Goal: Task Accomplishment & Management: Manage account settings

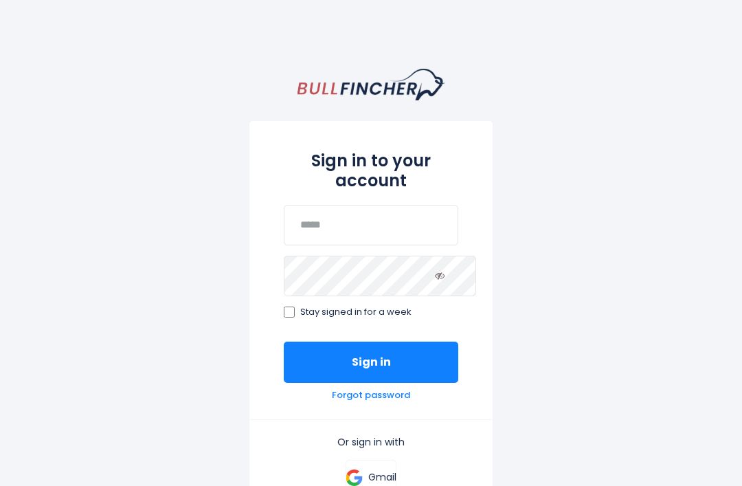
click at [392, 315] on span "Stay signed in for a week" at bounding box center [355, 312] width 111 height 12
click at [419, 374] on button "Sign in" at bounding box center [371, 362] width 175 height 41
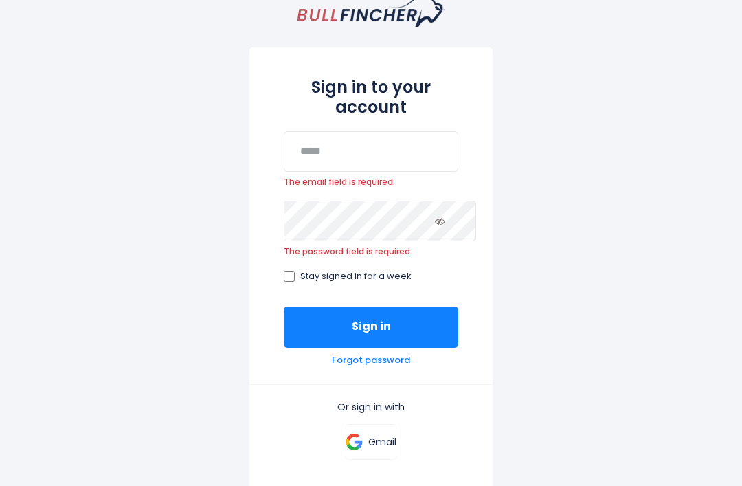
scroll to position [162, 0]
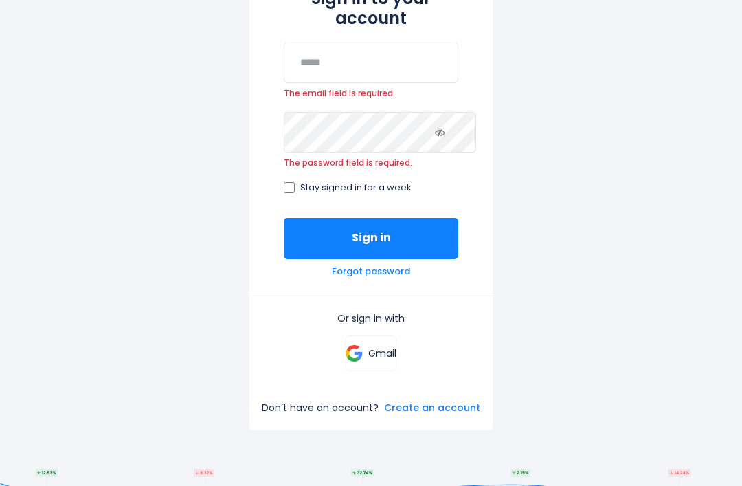
click at [368, 273] on link "Forgot password" at bounding box center [371, 272] width 78 height 12
click at [400, 266] on link "Forgot password" at bounding box center [371, 272] width 78 height 12
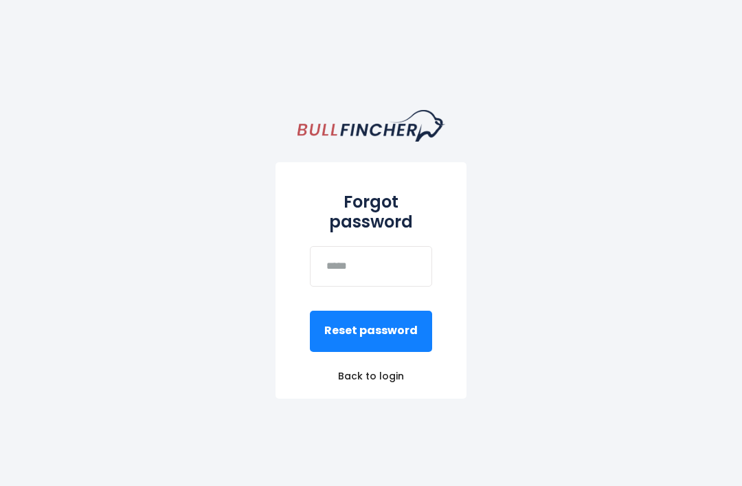
click at [412, 321] on button "Reset password" at bounding box center [371, 331] width 122 height 41
click at [427, 320] on button "Reset password" at bounding box center [371, 331] width 122 height 41
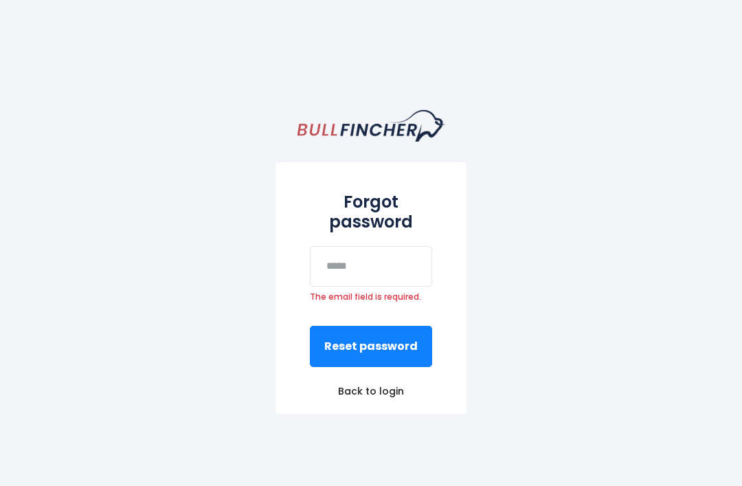
click at [403, 326] on button "Reset password" at bounding box center [371, 346] width 122 height 41
click at [398, 249] on input "email" at bounding box center [371, 266] width 122 height 41
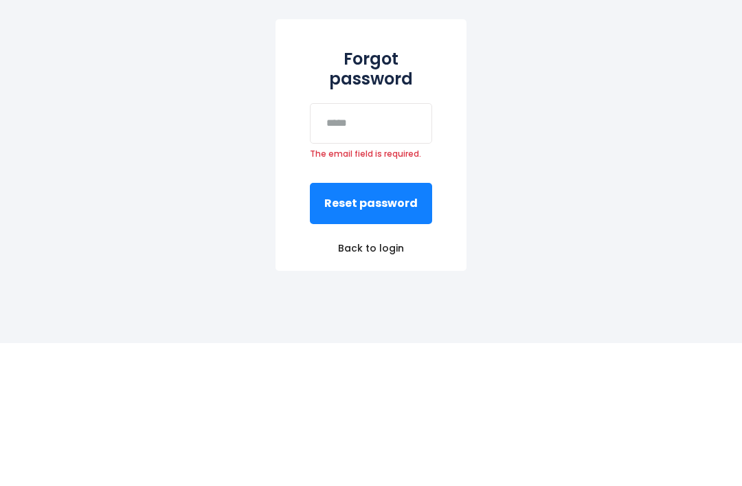
click at [556, 100] on div "Forgot password The email field is required. Reset password Back to login" at bounding box center [371, 312] width 742 height 486
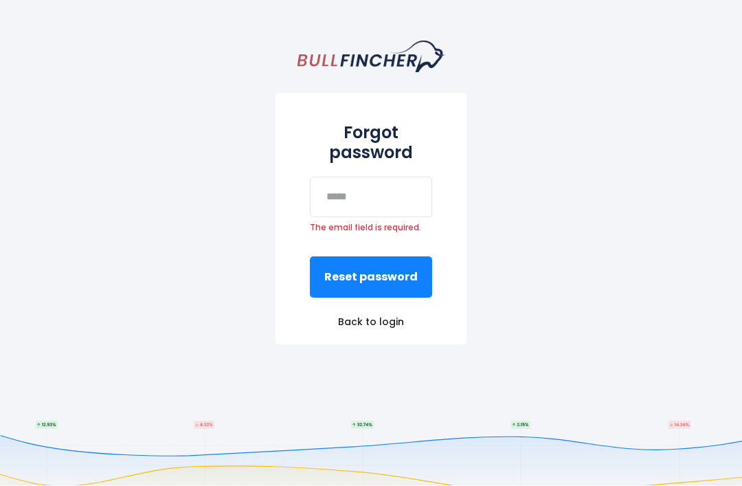
scroll to position [111, 0]
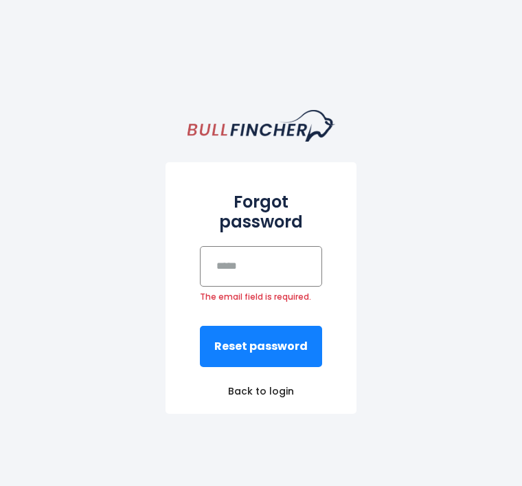
click at [322, 251] on input "email" at bounding box center [261, 266] width 122 height 41
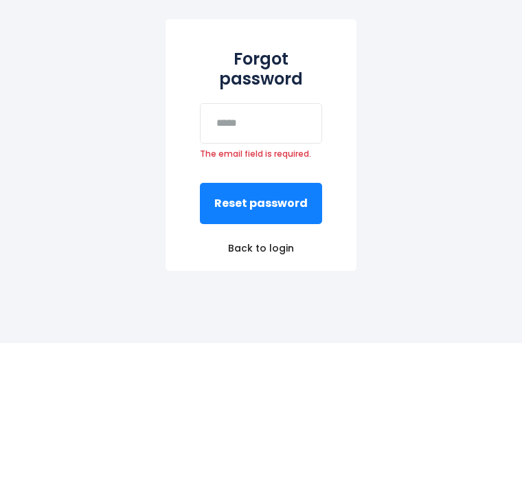
click at [469, 80] on div "Forgot password The email field is required. Reset password Back to login" at bounding box center [261, 341] width 522 height 544
